Goal: Task Accomplishment & Management: Complete application form

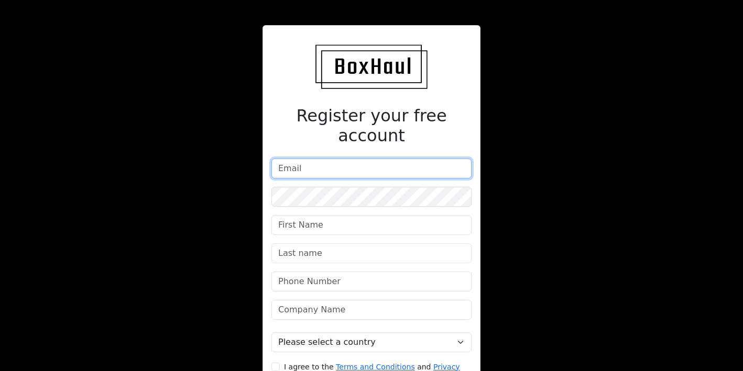
click at [328, 159] on input "email" at bounding box center [371, 169] width 200 height 20
type input "operations@esdevelopments.co.uk"
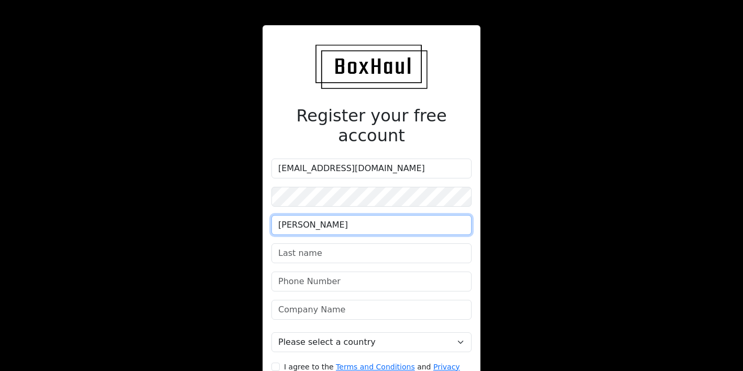
type input "Oliver"
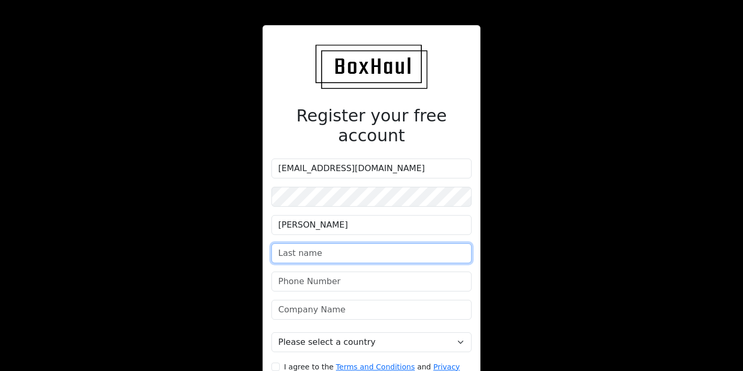
click at [317, 244] on input "text" at bounding box center [371, 254] width 200 height 20
type input "Nicpon"
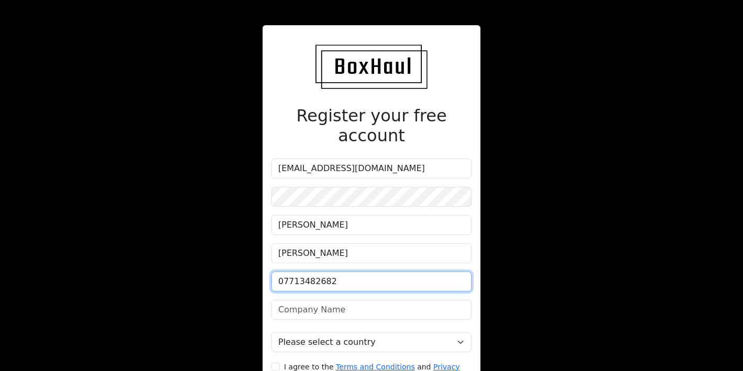
type input "07713482682"
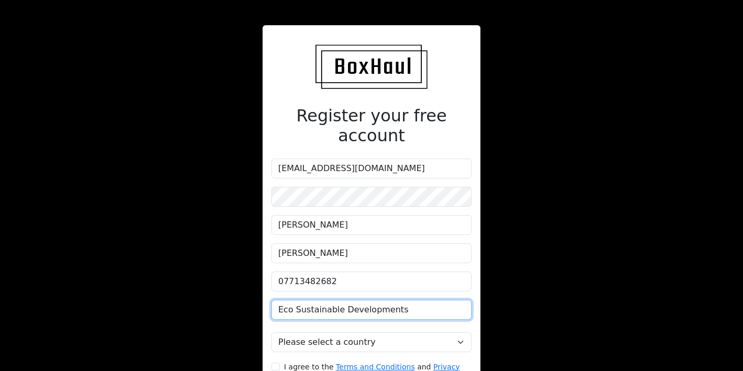
type input "Eco Sustainable Developments"
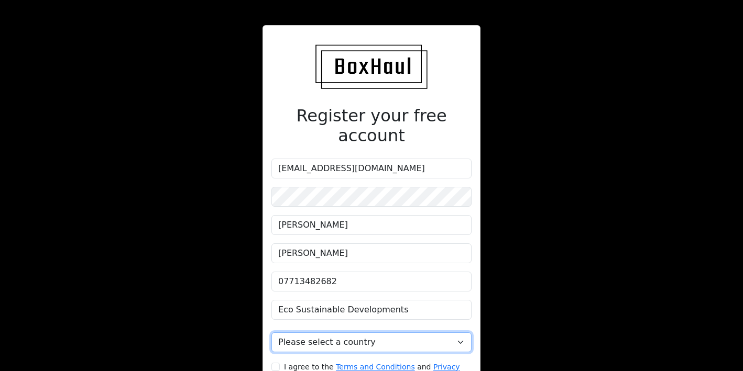
click at [329, 333] on select "Please select a country United Kingdom Afghanistan Albania Algeria American Sam…" at bounding box center [371, 343] width 200 height 20
select select "[GEOGRAPHIC_DATA]"
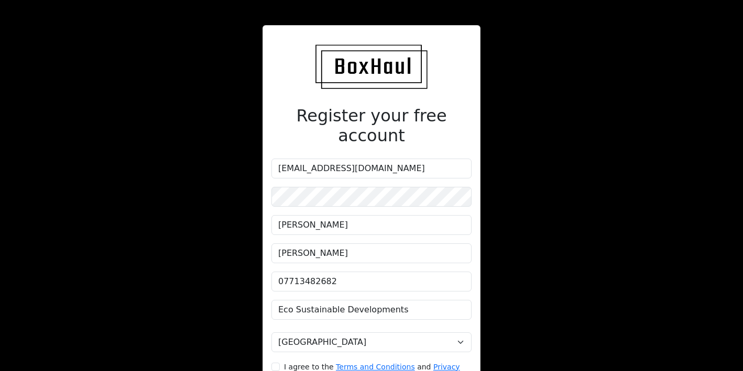
click at [289, 363] on small "I agree to the Terms and Conditions and Privacy Policy" at bounding box center [372, 373] width 176 height 21
click at [280, 363] on input "I agree to the Terms and Conditions and Privacy Policy" at bounding box center [275, 367] width 8 height 8
checkbox input "true"
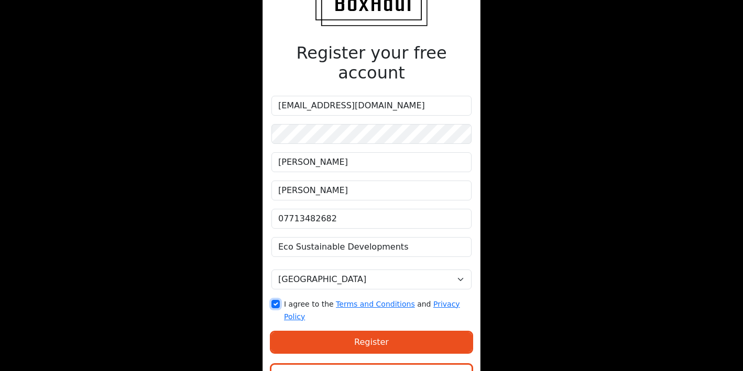
scroll to position [65, 0]
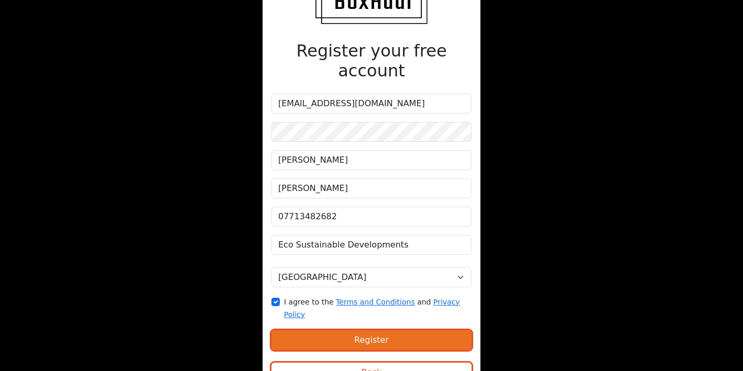
click at [326, 331] on button "Register" at bounding box center [371, 341] width 200 height 20
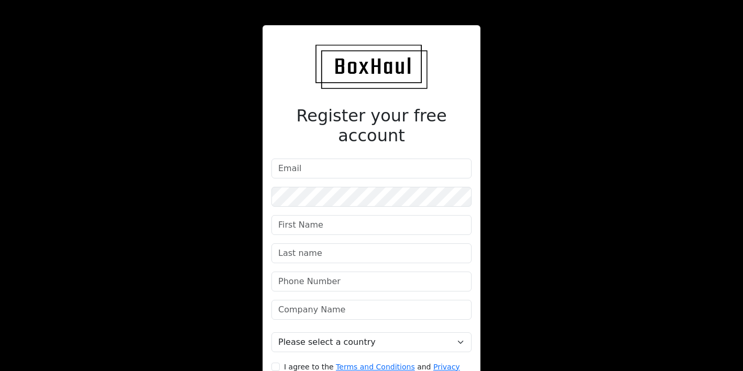
scroll to position [65, 0]
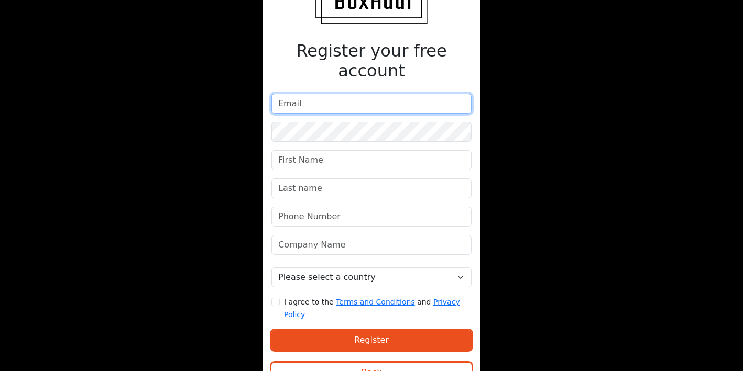
click at [288, 94] on input "email" at bounding box center [371, 104] width 200 height 20
type input "e"
type input "[EMAIL_ADDRESS][DOMAIN_NAME]"
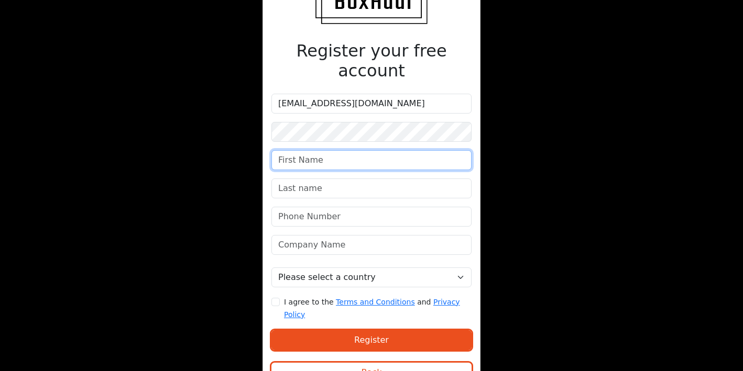
click at [286, 150] on input "text" at bounding box center [371, 160] width 200 height 20
type input "[PERSON_NAME]"
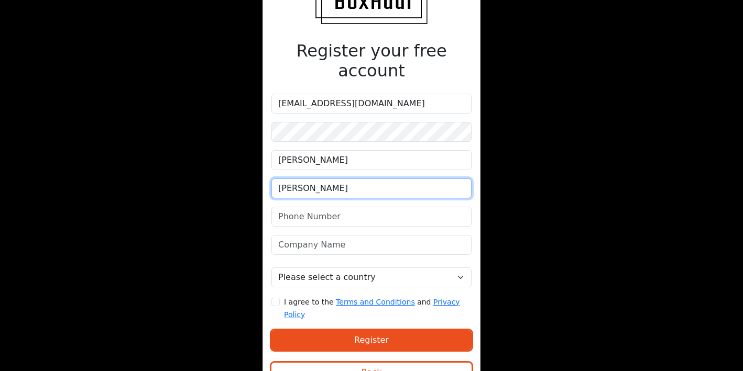
type input "[PERSON_NAME]"
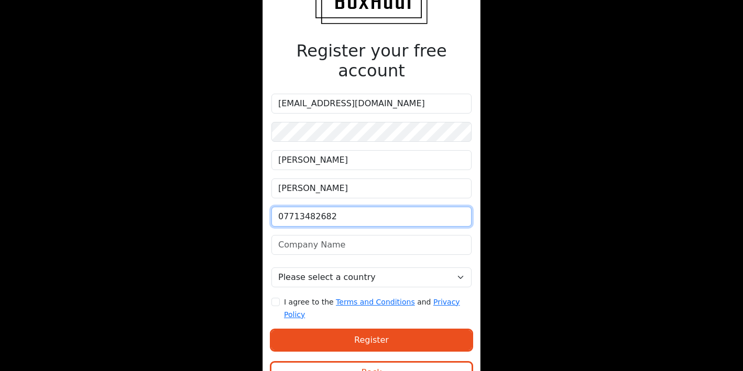
type input "07713482682"
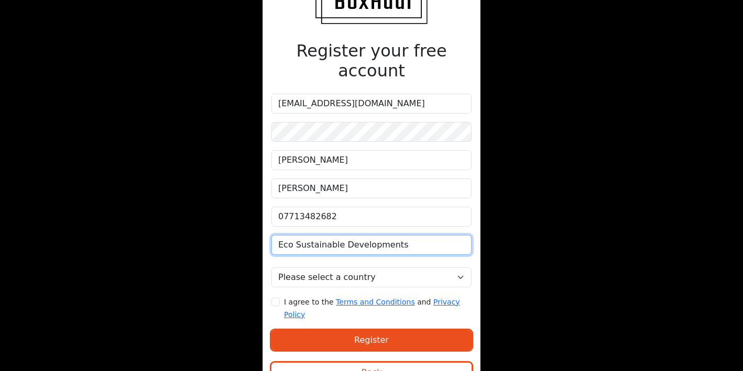
type input "Eco Sustainable Developments"
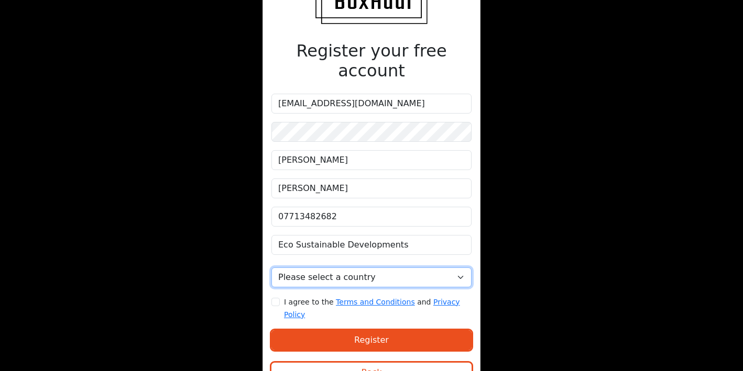
click at [306, 268] on select "Please select a country United Kingdom Afghanistan Albania Algeria American Sam…" at bounding box center [371, 278] width 200 height 20
select select "[GEOGRAPHIC_DATA]"
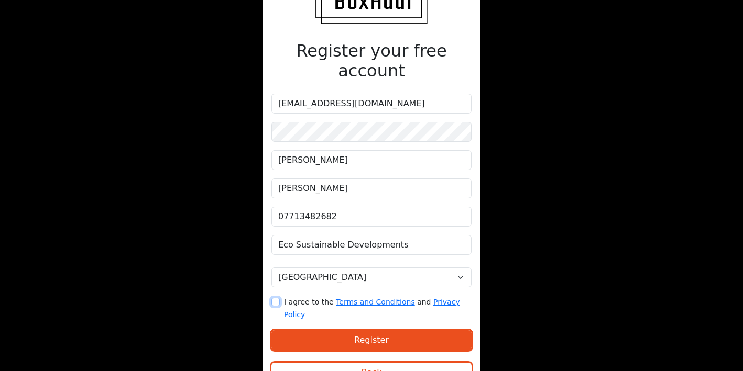
click at [274, 298] on input "I agree to the Terms and Conditions and Privacy Policy" at bounding box center [275, 302] width 8 height 8
checkbox input "true"
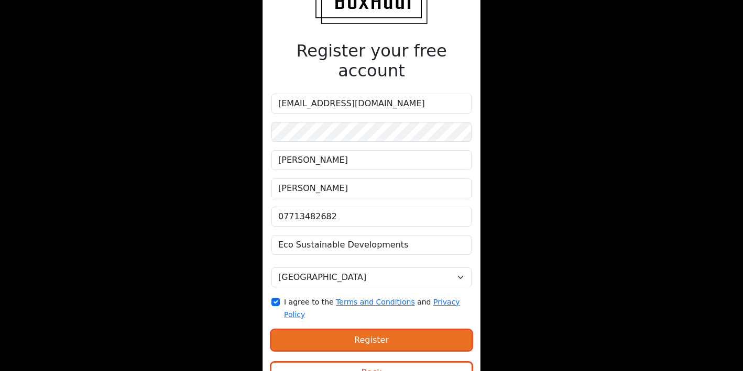
click at [293, 331] on button "Register" at bounding box center [371, 341] width 200 height 20
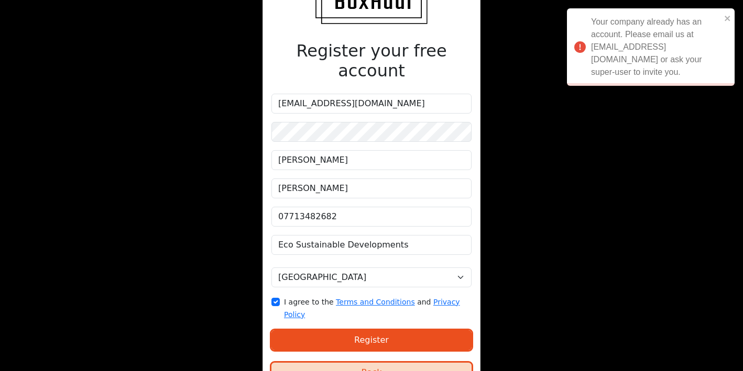
click at [382, 363] on button "Back" at bounding box center [371, 373] width 200 height 20
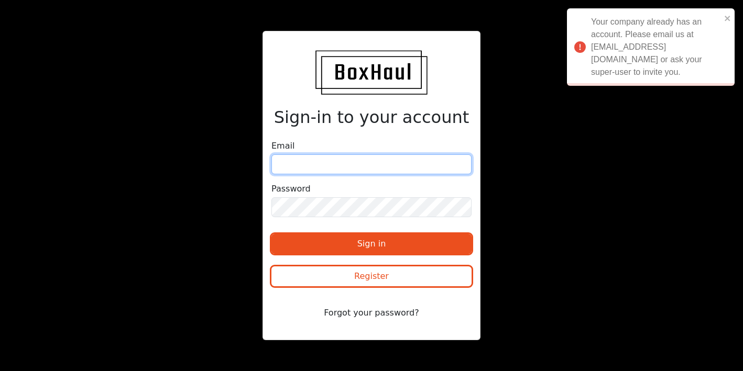
click at [371, 164] on input "email" at bounding box center [371, 165] width 200 height 20
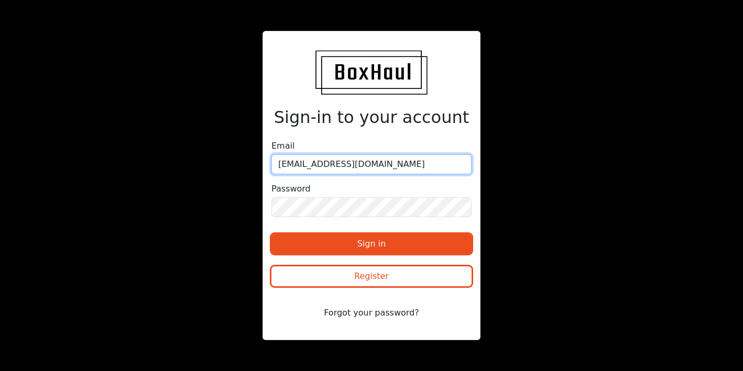
type input "operations@esdevelopments.co.uk"
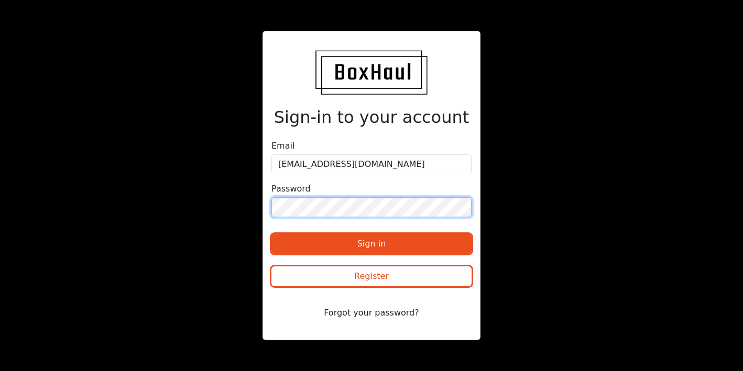
click at [271, 234] on button "Sign in" at bounding box center [371, 244] width 200 height 20
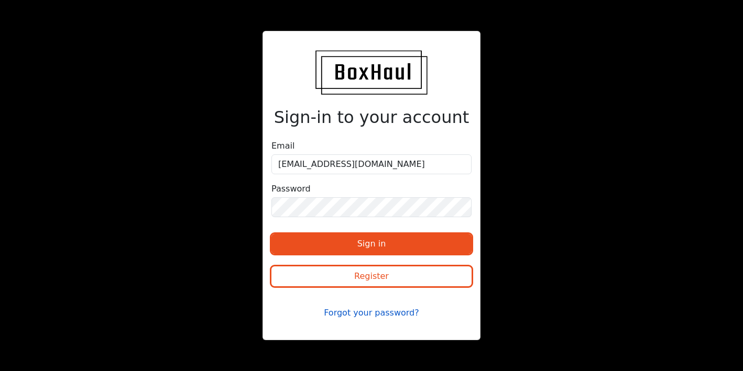
click at [375, 310] on button "Forgot your password?" at bounding box center [371, 313] width 200 height 20
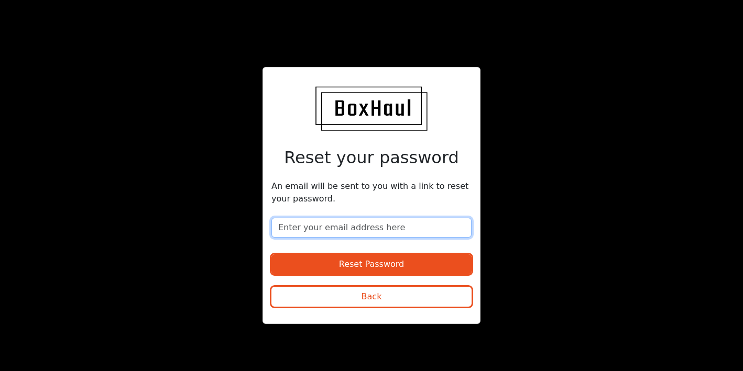
click at [365, 222] on input "email" at bounding box center [371, 228] width 200 height 20
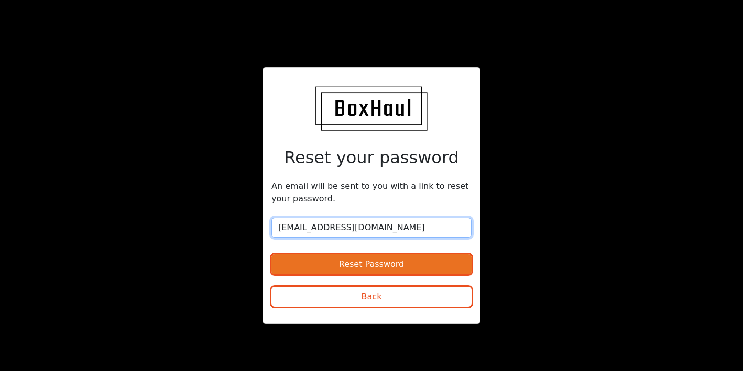
type input "operations@esdevelopments.co.uk"
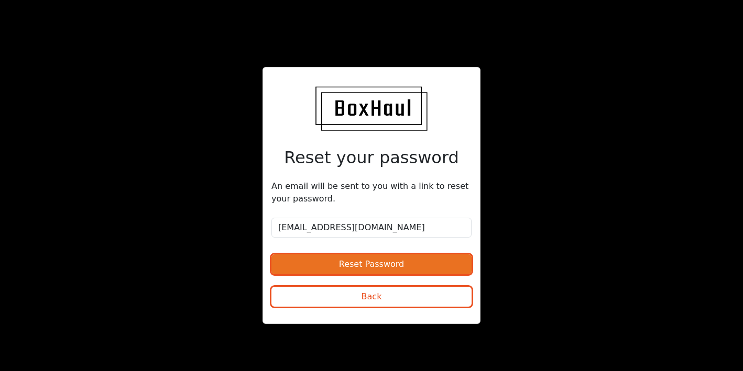
click at [375, 272] on button "Reset Password" at bounding box center [371, 265] width 200 height 20
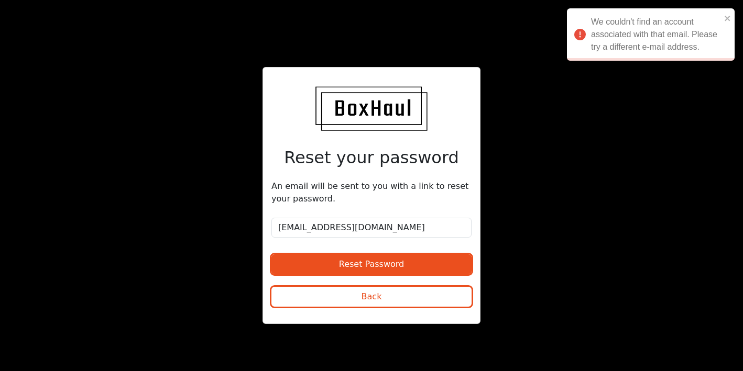
click at [351, 310] on form "An email will be sent to you with a link to reset your password. operations@esd…" at bounding box center [371, 247] width 200 height 135
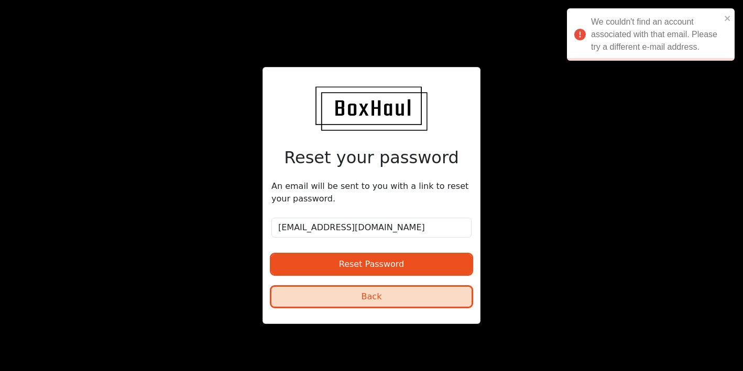
click at [356, 301] on button "Back" at bounding box center [371, 297] width 200 height 20
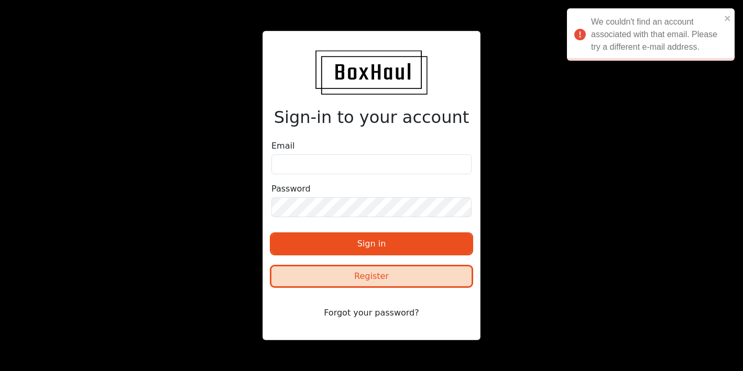
click at [365, 280] on button "Register" at bounding box center [371, 277] width 200 height 20
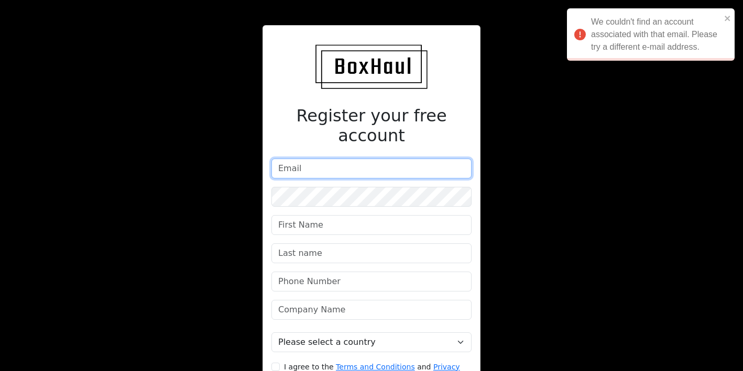
click at [331, 159] on input "email" at bounding box center [371, 169] width 200 height 20
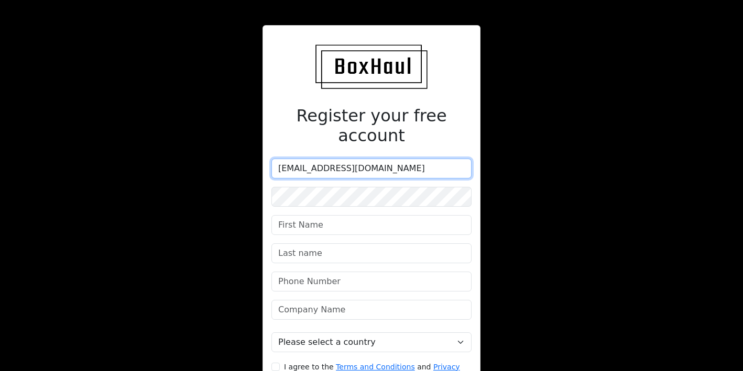
type input "operations@esdevelopments.co.uk"
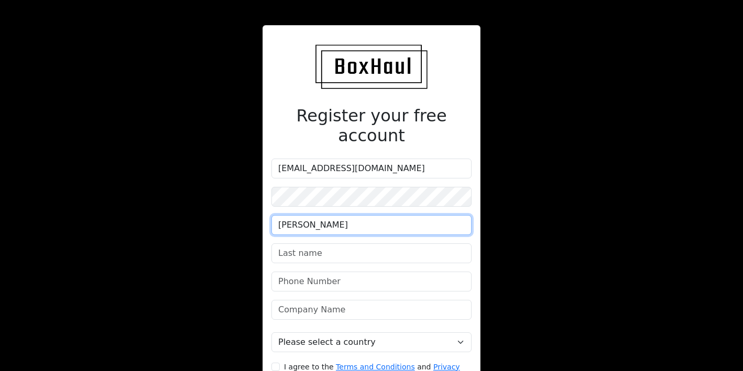
type input "Oliver"
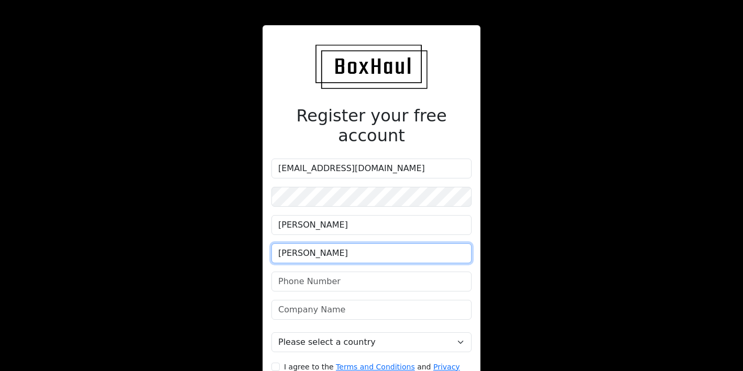
type input "Nicpon"
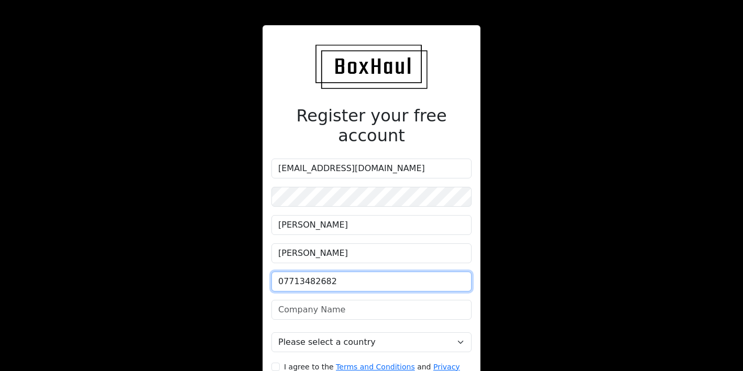
type input "07713482682"
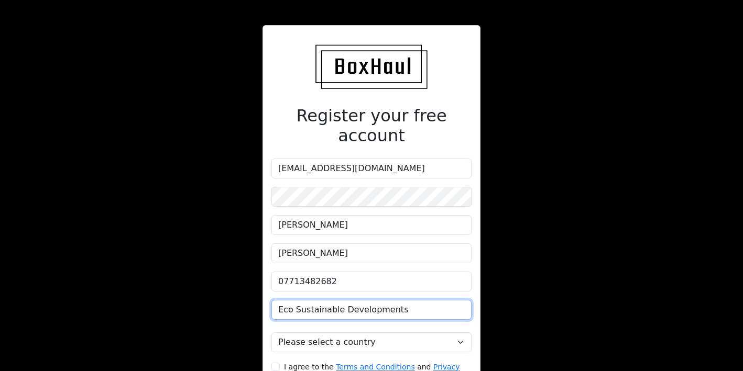
type input "Eco Sustainable Developments"
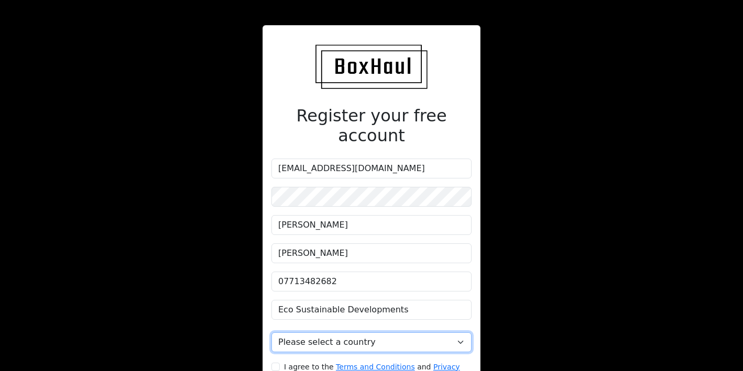
click at [367, 333] on select "Please select a country United Kingdom Afghanistan Albania Algeria American Sam…" at bounding box center [371, 343] width 200 height 20
select select "[GEOGRAPHIC_DATA]"
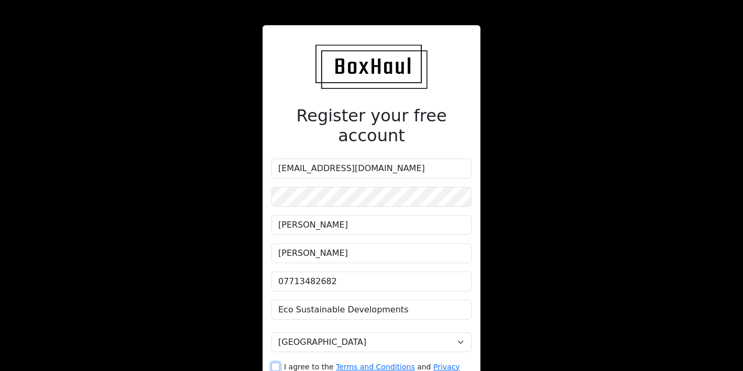
click at [279, 363] on input "I agree to the Terms and Conditions and Privacy Policy" at bounding box center [275, 367] width 8 height 8
checkbox input "true"
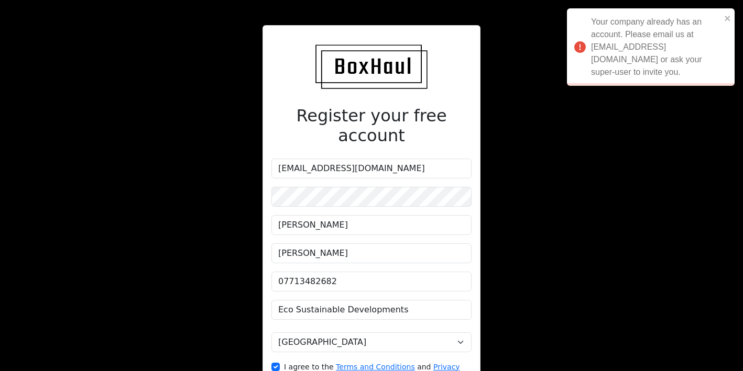
scroll to position [66, 0]
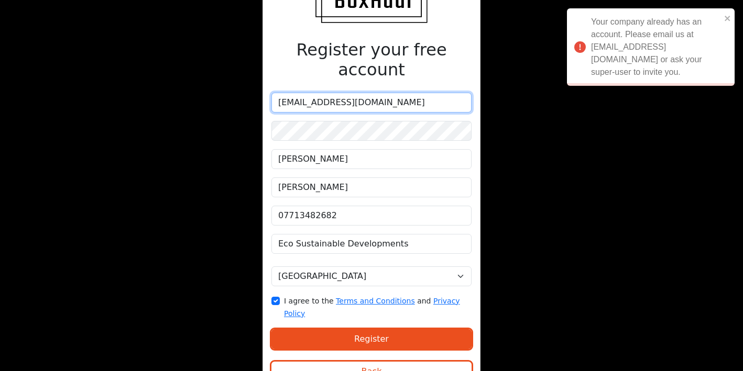
drag, startPoint x: 416, startPoint y: 86, endPoint x: 250, endPoint y: 79, distance: 166.7
click at [250, 79] on div "Register your free account operations@esdevelopments.co.uk Oliver Nicpon Eco Su…" at bounding box center [371, 169] width 371 height 470
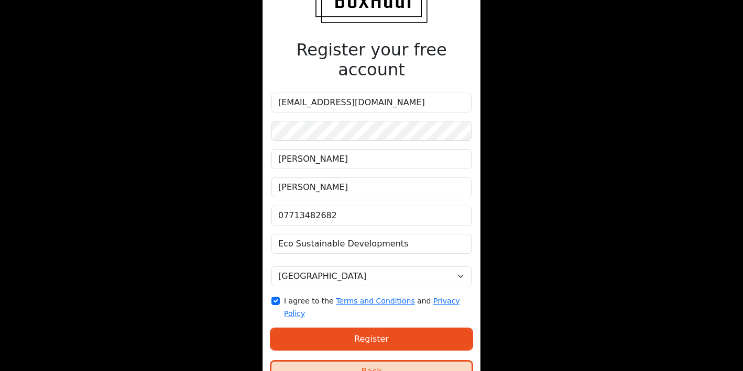
click at [323, 362] on button "Back" at bounding box center [371, 372] width 200 height 20
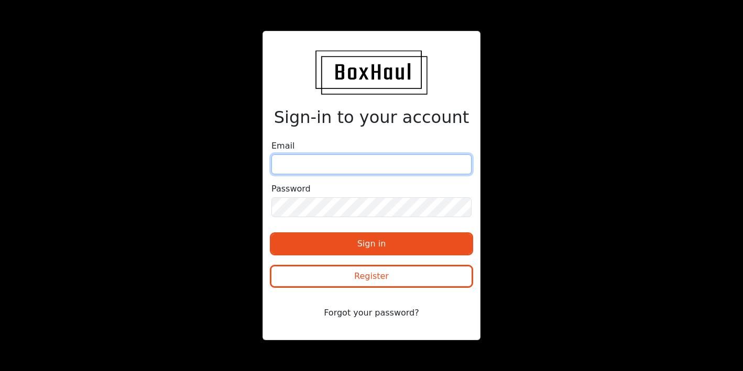
click at [334, 158] on input "email" at bounding box center [371, 165] width 200 height 20
paste input "operations@esdevelopments.co.uk"
type input "operations@esdevelopments.co.uk"
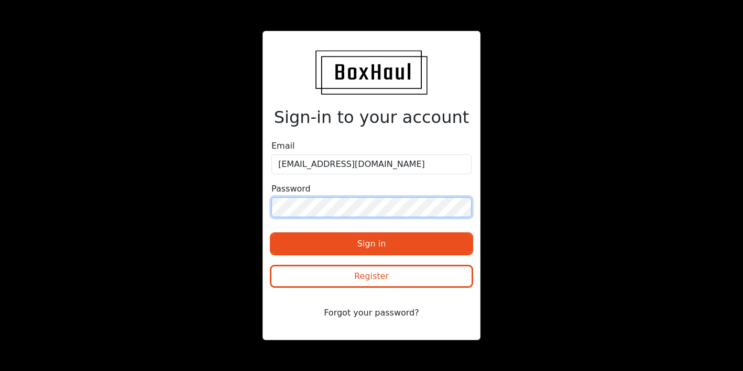
click at [271, 234] on button "Sign in" at bounding box center [371, 244] width 200 height 20
